Goal: Transaction & Acquisition: Purchase product/service

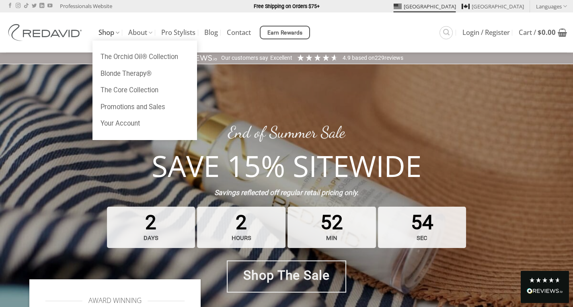
click at [105, 34] on link "Shop" at bounding box center [108, 33] width 21 height 16
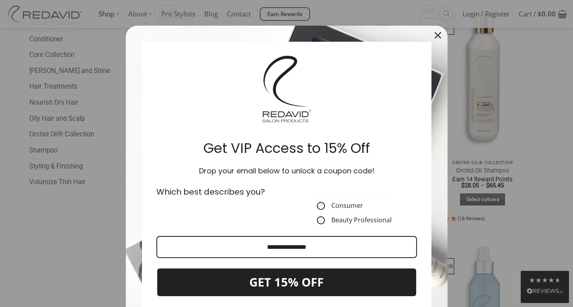
scroll to position [113, 0]
click at [434, 33] on icon "close icon" at bounding box center [437, 35] width 6 height 6
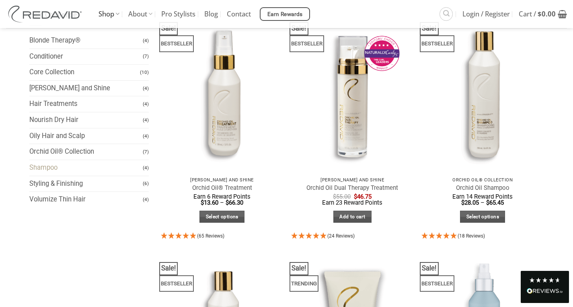
scroll to position [94, 0]
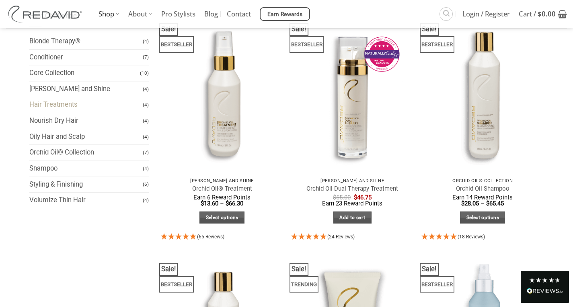
click at [51, 105] on link "Hair Treatments" at bounding box center [86, 105] width 114 height 16
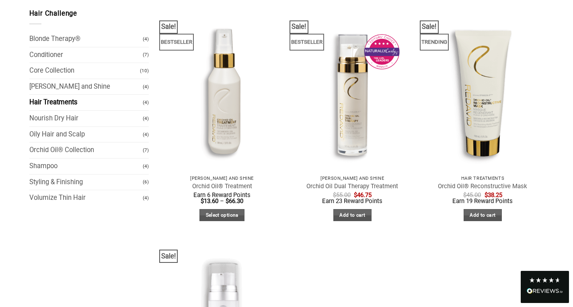
scroll to position [91, 0]
click at [53, 90] on link "Frizz Tame and Shine" at bounding box center [86, 87] width 114 height 16
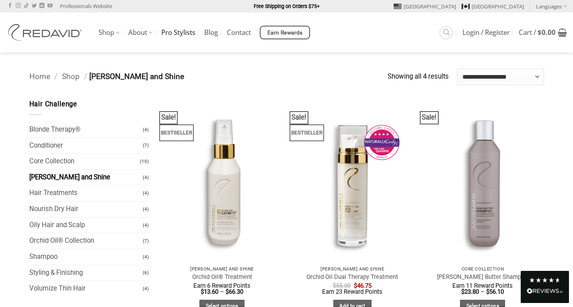
click at [177, 32] on link "Pro Stylists" at bounding box center [178, 32] width 34 height 14
click at [443, 33] on icon "Search" at bounding box center [446, 33] width 6 height 8
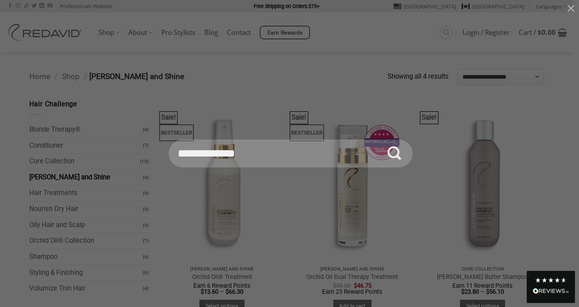
type input "**********"
click at [380, 140] on button "Submit" at bounding box center [394, 154] width 28 height 28
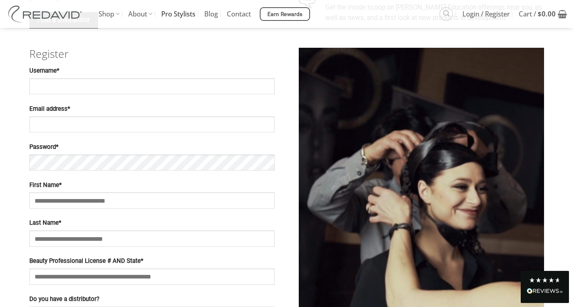
scroll to position [327, 0]
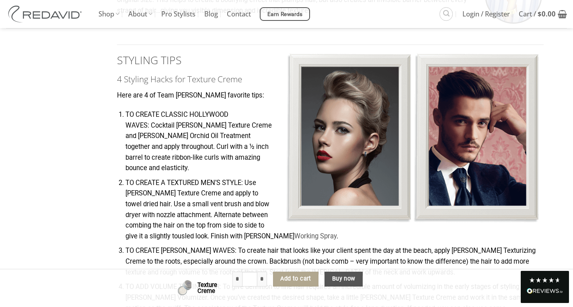
scroll to position [758, 0]
